Goal: Transaction & Acquisition: Purchase product/service

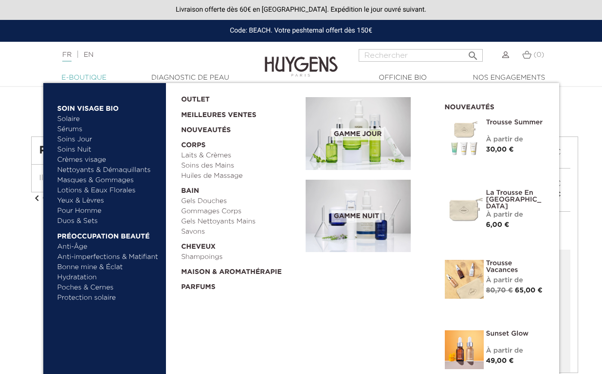
click at [88, 81] on link "  E-Boutique" at bounding box center [83, 78] width 97 height 10
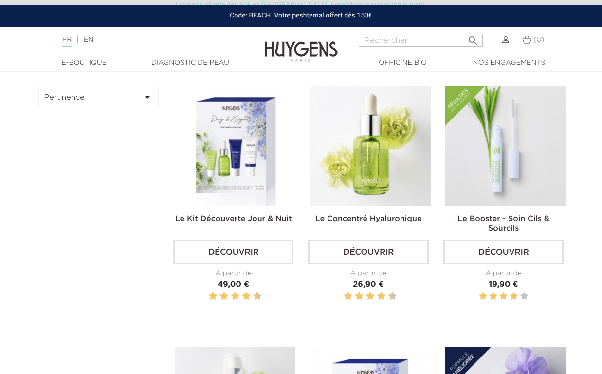
scroll to position [285, 0]
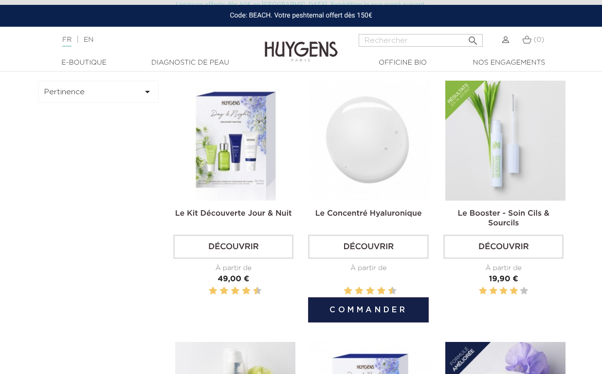
click at [394, 249] on link "Découvrir" at bounding box center [368, 247] width 120 height 24
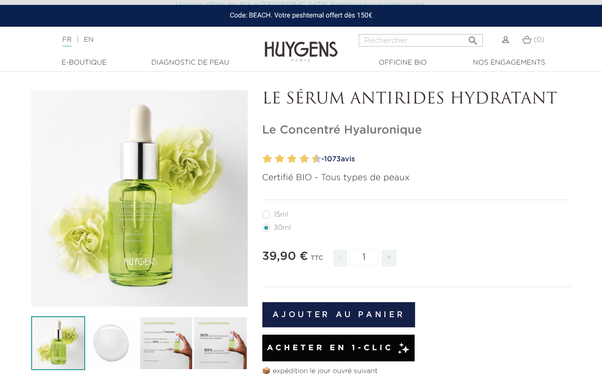
scroll to position [37, 0]
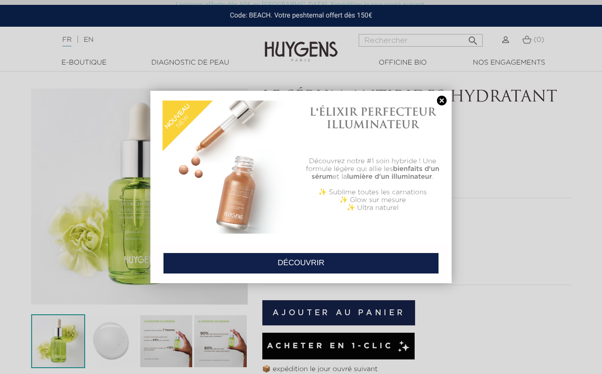
click at [271, 269] on link "DÉCOUVRIR" at bounding box center [301, 263] width 276 height 21
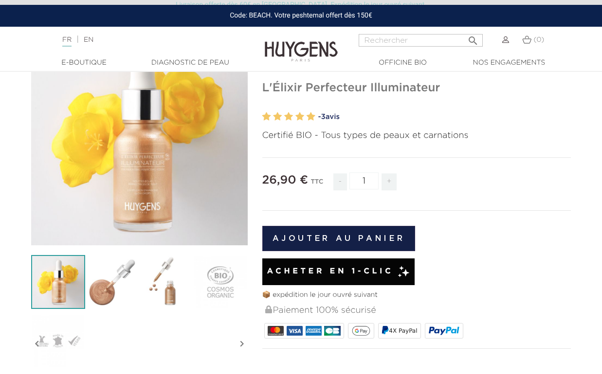
scroll to position [99, 0]
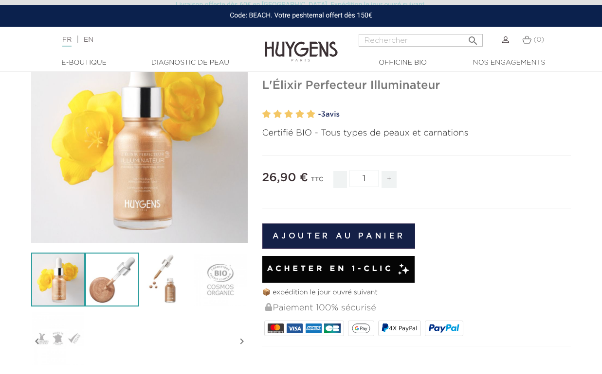
click at [121, 286] on img at bounding box center [112, 280] width 54 height 54
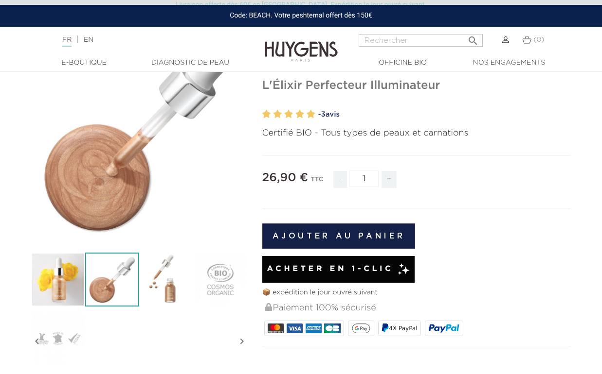
scroll to position [0, 0]
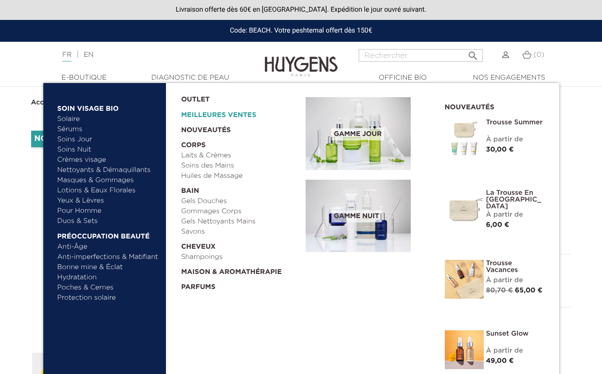
click at [205, 115] on link "Meilleures Ventes" at bounding box center [235, 113] width 109 height 16
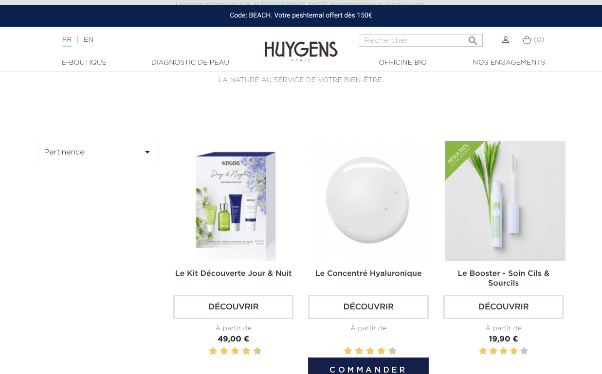
scroll to position [227, 0]
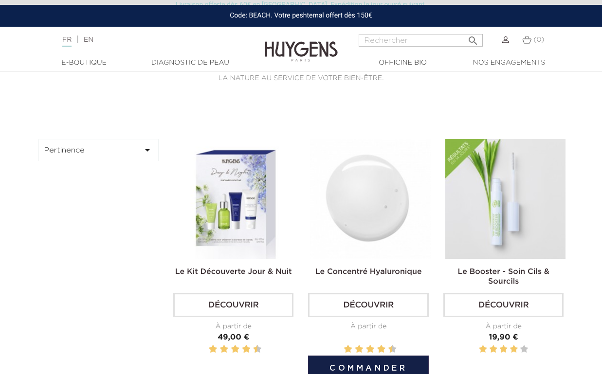
click at [372, 308] on link "Découvrir" at bounding box center [368, 305] width 120 height 24
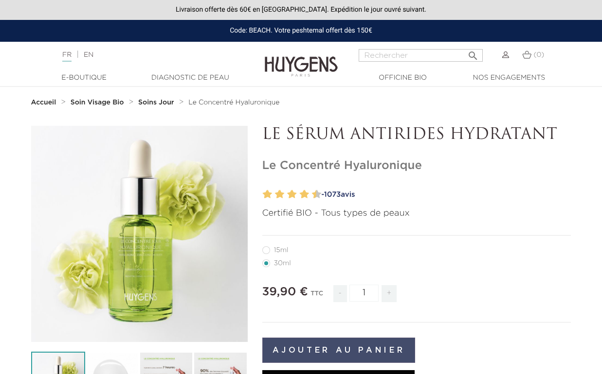
click at [353, 345] on button "Ajouter au panier" at bounding box center [338, 350] width 153 height 25
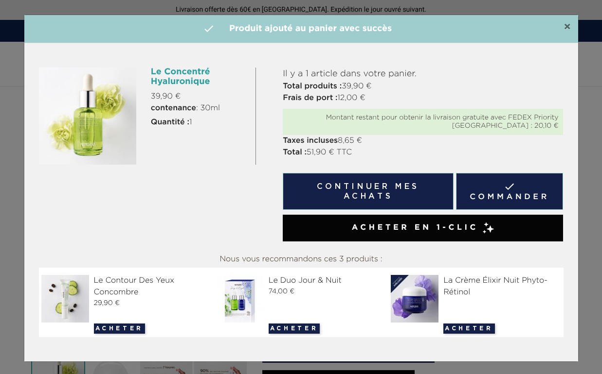
click at [564, 24] on span "×" at bounding box center [566, 27] width 7 height 12
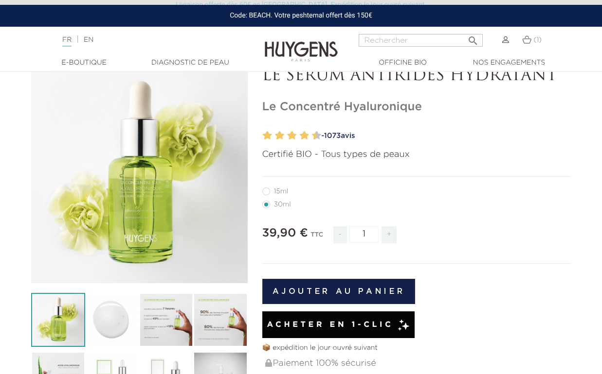
scroll to position [60, 0]
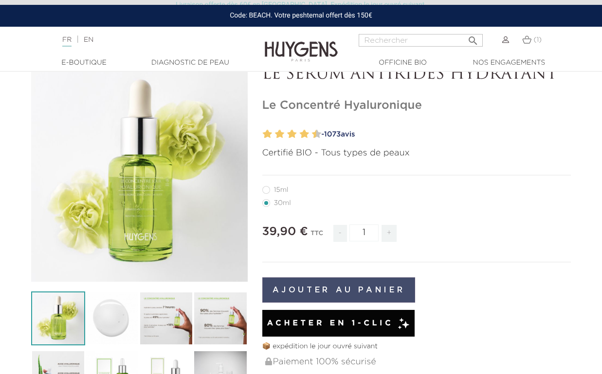
click at [349, 289] on button "Ajouter au panier" at bounding box center [338, 290] width 153 height 25
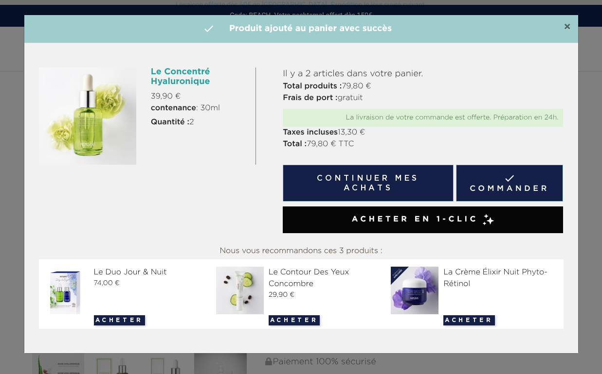
click at [566, 26] on span "×" at bounding box center [566, 27] width 7 height 12
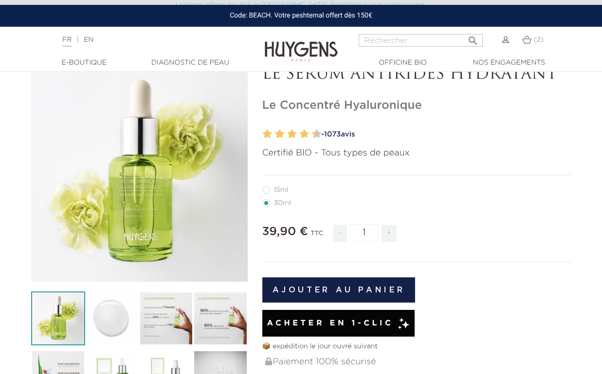
click at [339, 133] on span "1073" at bounding box center [332, 134] width 17 height 7
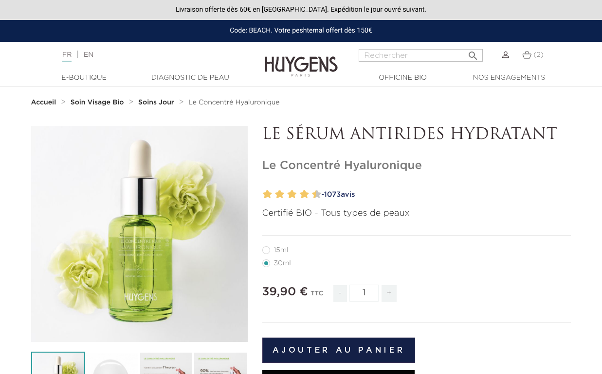
click at [163, 105] on strong "Soins Jour" at bounding box center [156, 102] width 36 height 7
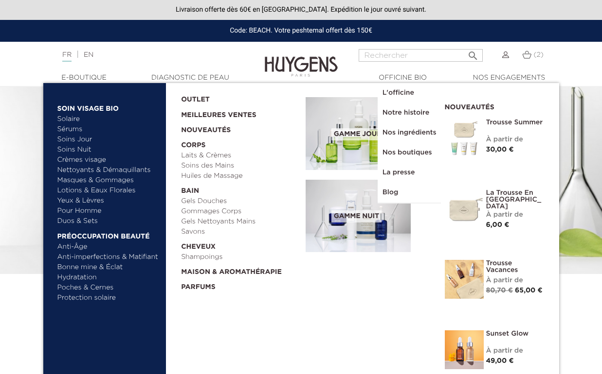
click at [88, 202] on link "Yeux & Lèvres" at bounding box center [108, 201] width 102 height 10
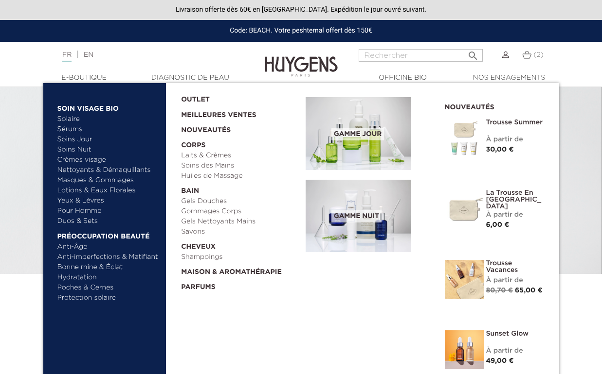
click at [81, 180] on link "Masques & Gommages" at bounding box center [108, 181] width 102 height 10
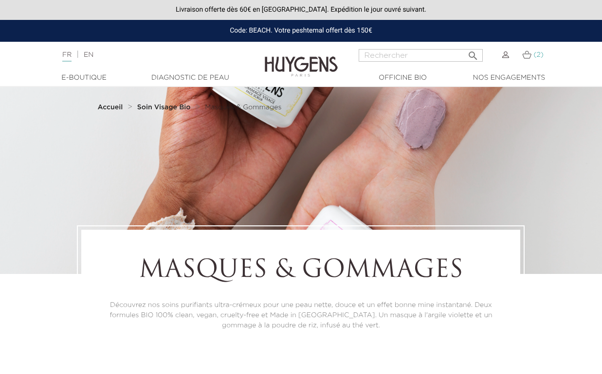
click at [532, 57] on link "(2)" at bounding box center [532, 55] width 21 height 8
